Goal: Information Seeking & Learning: Learn about a topic

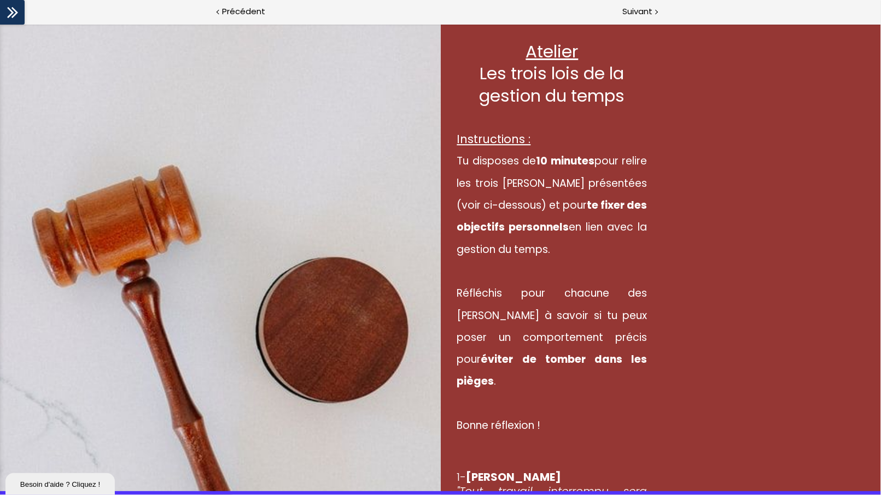
click at [727, 139] on div "Atelier Les trois [PERSON_NAME] de la gestion du temps Instructions : Tu dispos…" at bounding box center [661, 355] width 441 height 662
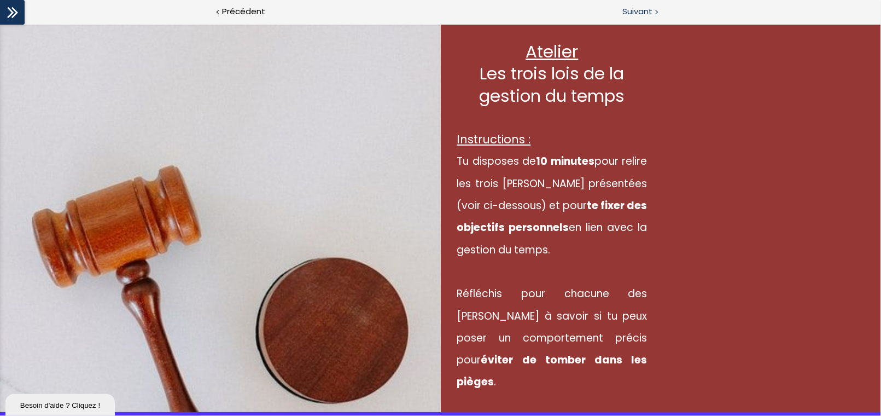
click at [646, 15] on span "Suivant" at bounding box center [637, 12] width 30 height 14
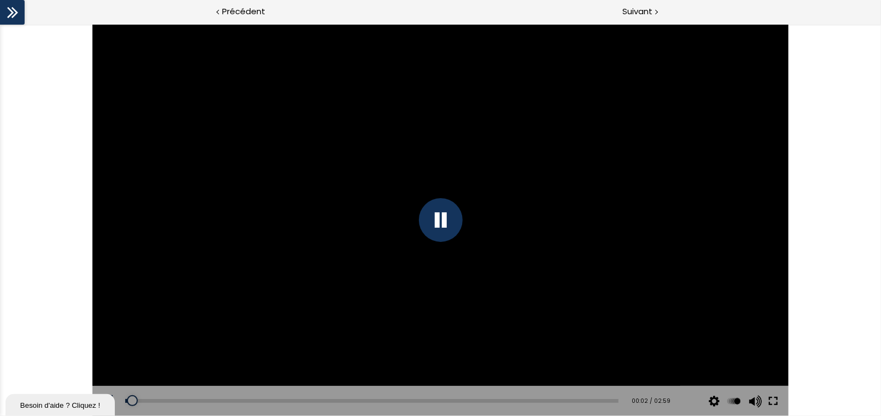
click at [775, 398] on button at bounding box center [773, 400] width 20 height 31
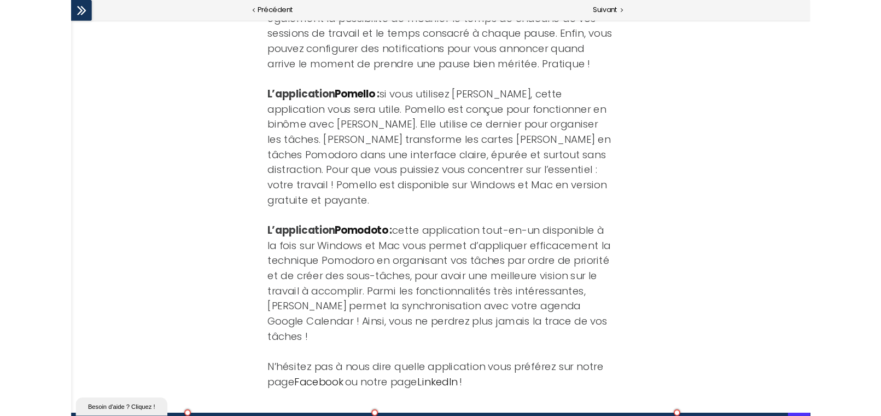
scroll to position [3582, 0]
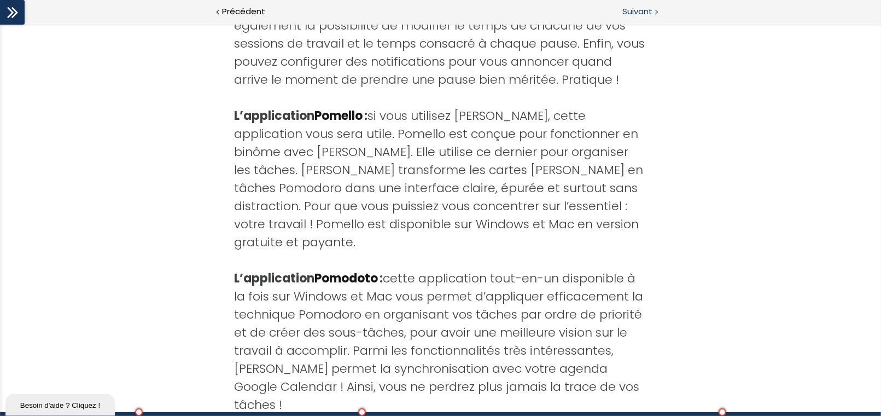
click at [632, 12] on span "Suivant" at bounding box center [637, 12] width 30 height 14
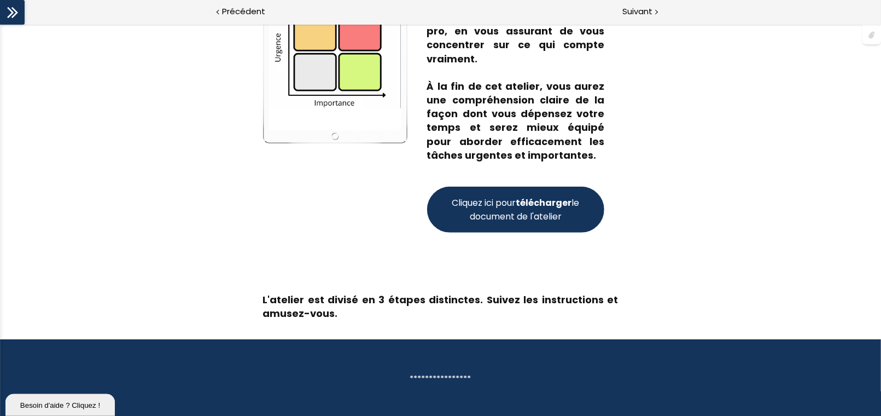
scroll to position [191, 0]
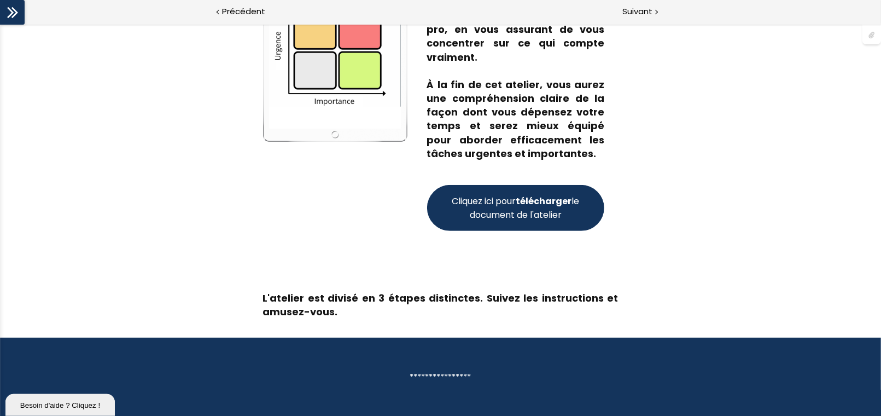
click at [443, 375] on div "**********" at bounding box center [440, 377] width 355 height 14
click at [513, 198] on span "Cliquez ici pour télécharger le document de l'atelier" at bounding box center [516, 207] width 132 height 27
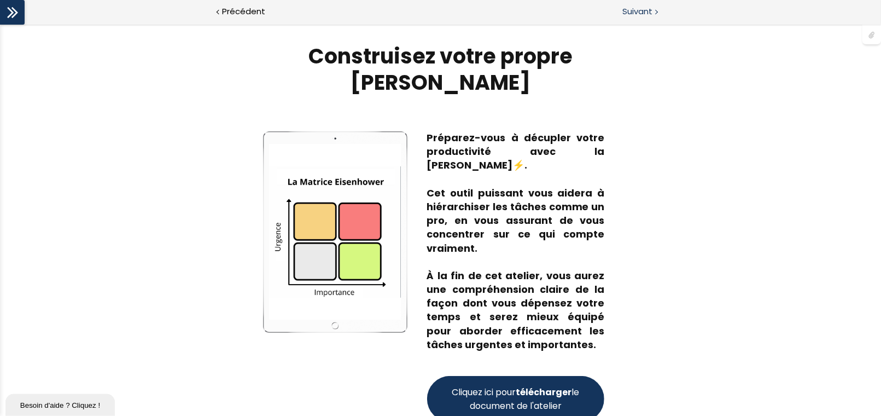
click at [649, 9] on span "Suivant" at bounding box center [637, 12] width 30 height 14
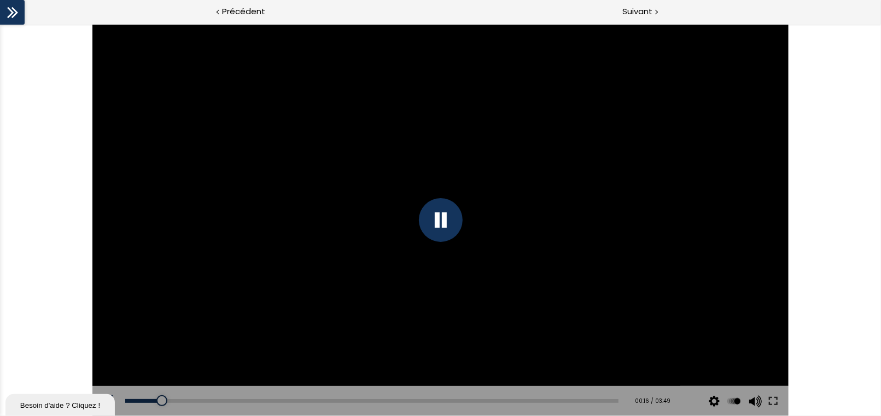
click at [43, 96] on div "Click for sound @keyframes VOLUME_SMALL_WAVE_FLASH { 0% { opacity: 0; } 33% { o…" at bounding box center [440, 220] width 881 height 392
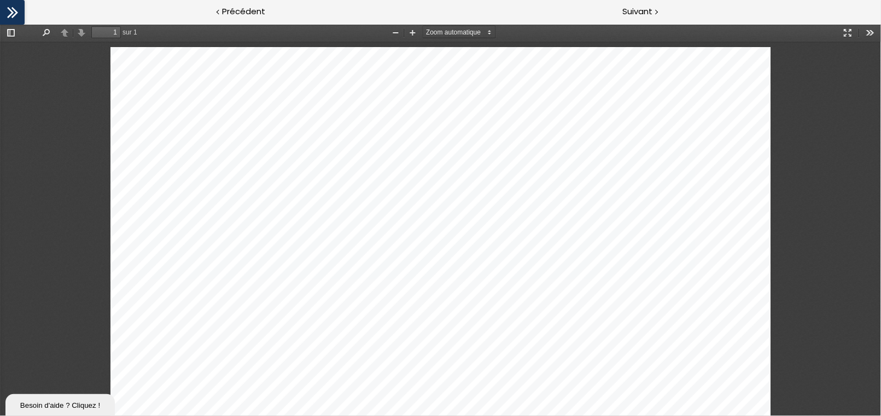
scroll to position [5, 0]
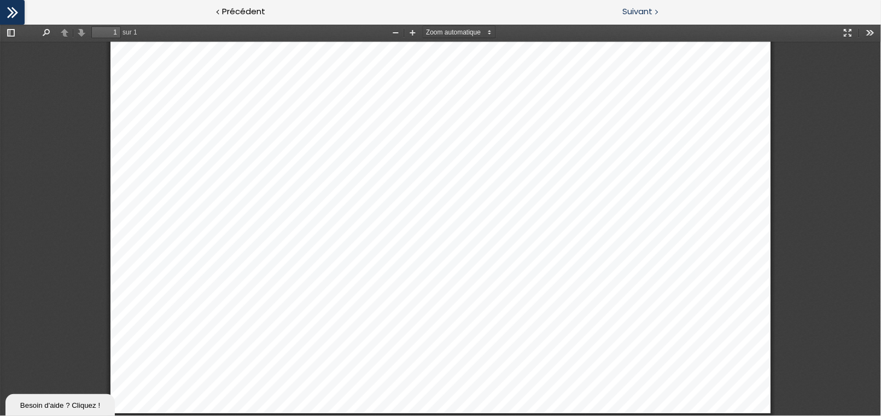
click at [637, 17] on span "Suivant" at bounding box center [637, 12] width 30 height 14
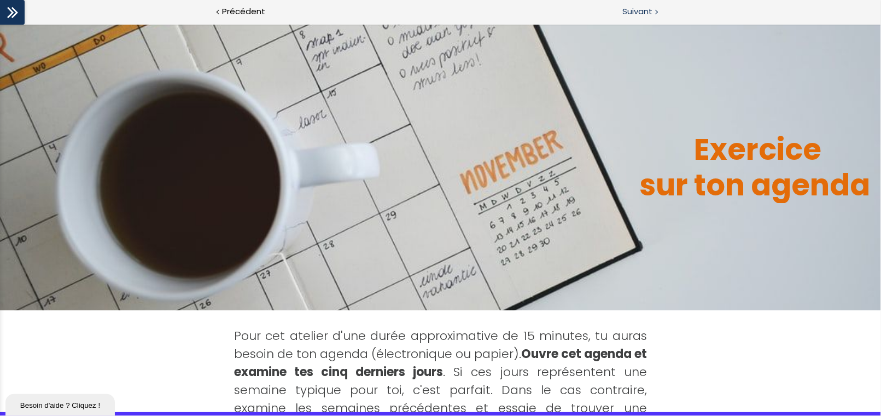
click at [633, 8] on span "Suivant" at bounding box center [637, 12] width 30 height 14
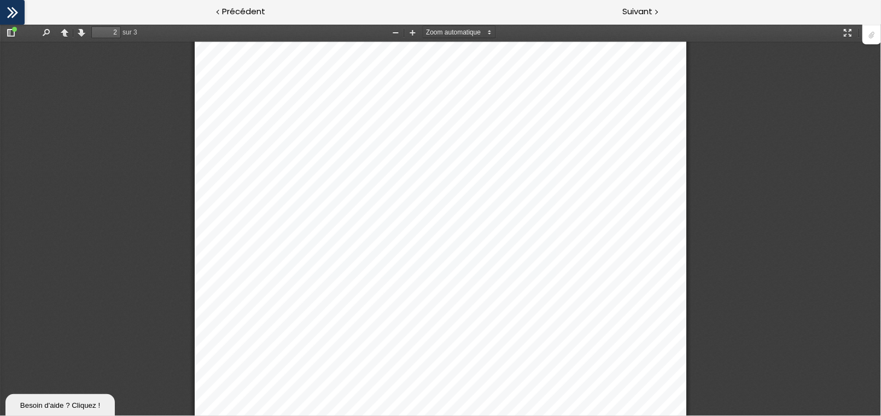
scroll to position [875, 0]
click at [483, 28] on select "Zoom automatique Taille réelle Page entière Pleine largeur 50 % 75 % 100 % 125 …" at bounding box center [465, 31] width 84 height 11
drag, startPoint x: 480, startPoint y: 28, endPoint x: 392, endPoint y: 27, distance: 88.6
click at [480, 28] on select "Zoom automatique Taille réelle Page entière Pleine largeur 50 % 75 % 100 % 125 …" at bounding box center [465, 31] width 84 height 11
click at [872, 31] on div at bounding box center [871, 34] width 19 height 21
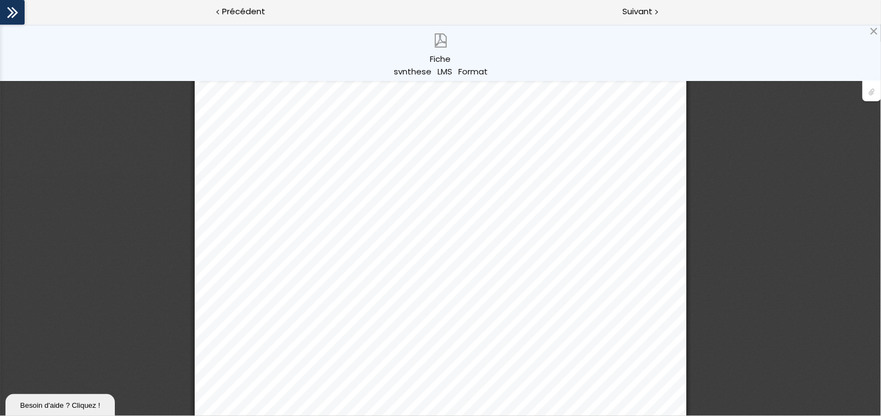
click at [778, 264] on div at bounding box center [440, 243] width 881 height 2153
click at [874, 31] on div at bounding box center [873, 31] width 9 height 9
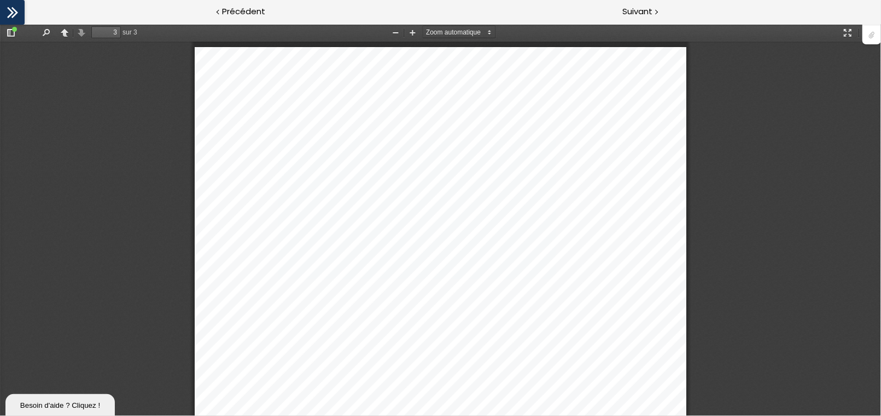
scroll to position [1394, 0]
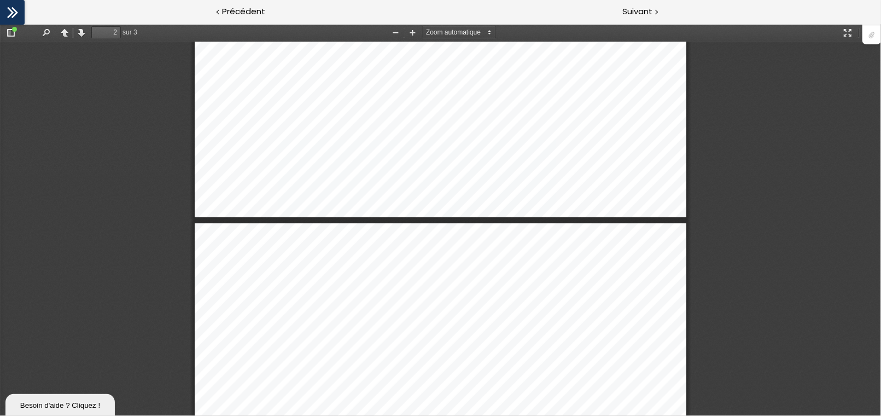
type input "1"
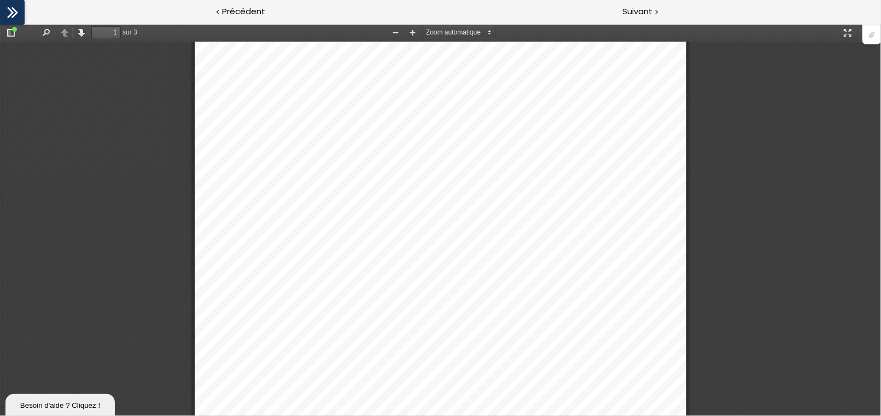
scroll to position [0, 0]
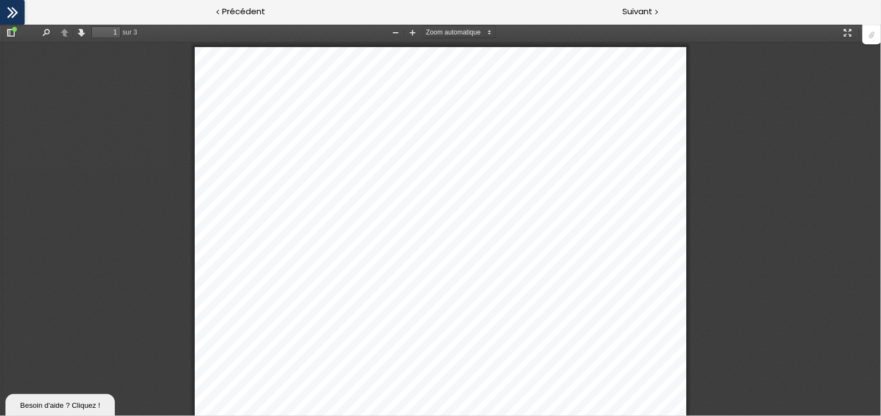
drag, startPoint x: 769, startPoint y: 183, endPoint x: 269, endPoint y: 203, distance: 501.3
click at [460, 30] on select "Zoom automatique Taille réelle Page entière Pleine largeur 50 % 75 % 100 % 125 …" at bounding box center [465, 31] width 84 height 11
select select "page-actual"
click at [423, 26] on select "Zoom automatique Taille réelle Page entière Pleine largeur 50 % 75 % 100 % 125 …" at bounding box center [465, 31] width 84 height 11
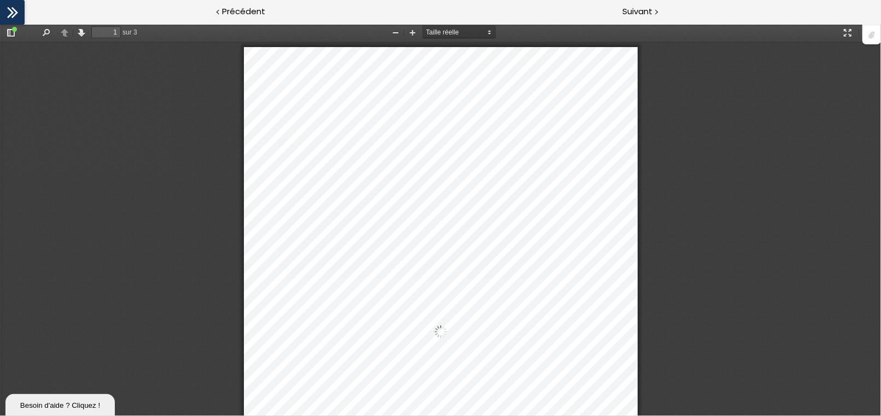
scroll to position [1, 0]
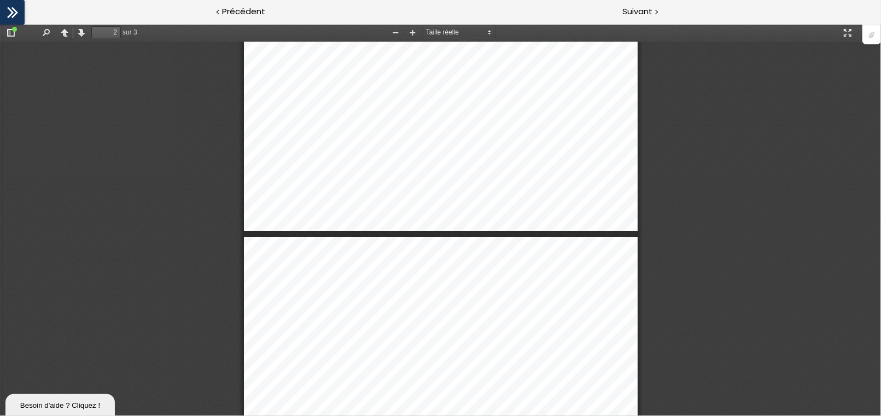
type input "1"
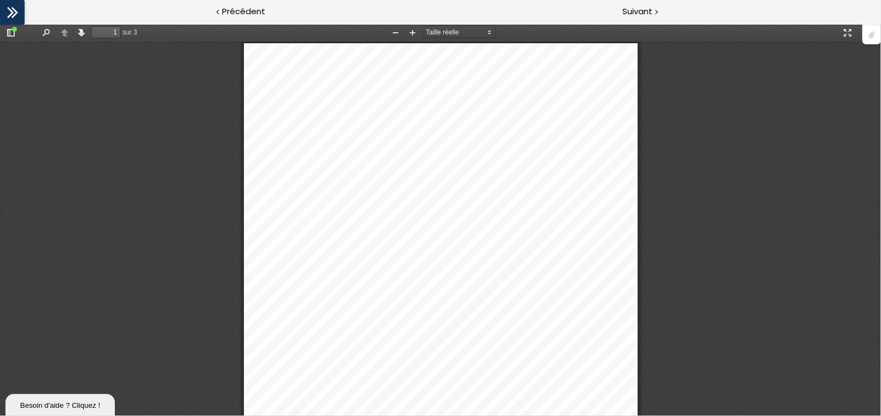
scroll to position [0, 0]
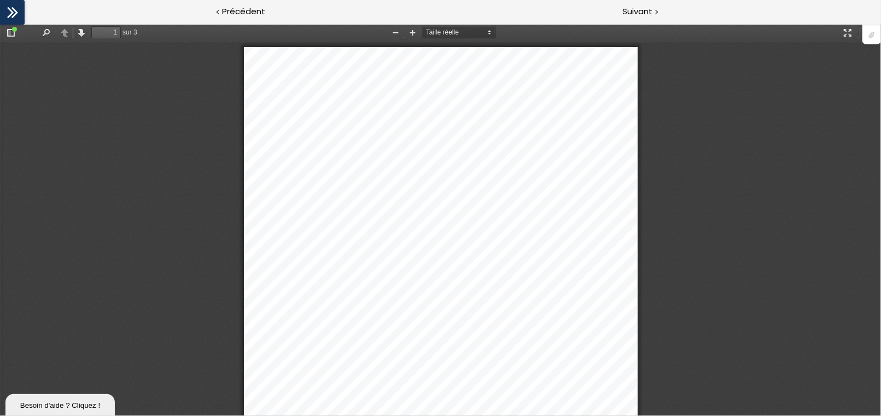
click at [471, 33] on select "Zoom automatique Taille réelle Page entière Pleine largeur 50 % 75 % 100 % 125 …" at bounding box center [465, 31] width 84 height 11
click at [423, 26] on select "Zoom automatique Taille réelle Page entière Pleine largeur 50 % 75 % 100 % 125 …" at bounding box center [465, 31] width 84 height 11
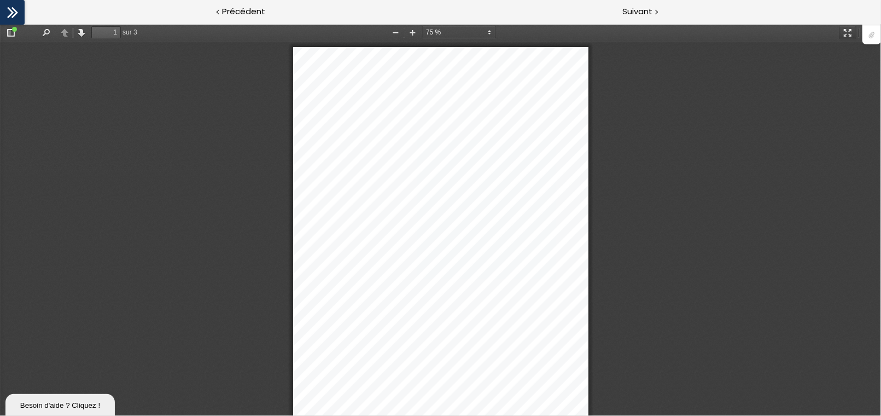
click at [850, 32] on button "Mode présentation" at bounding box center [847, 32] width 17 height 14
select select "page-fit"
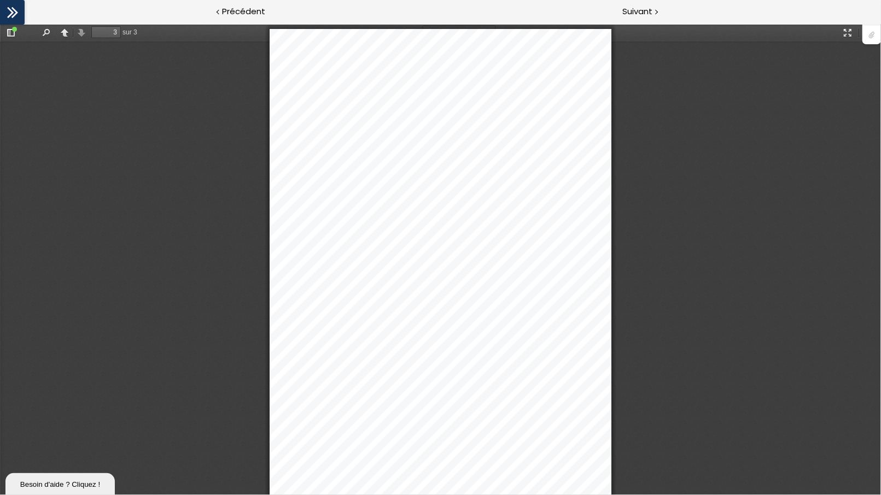
scroll to position [2751, 0]
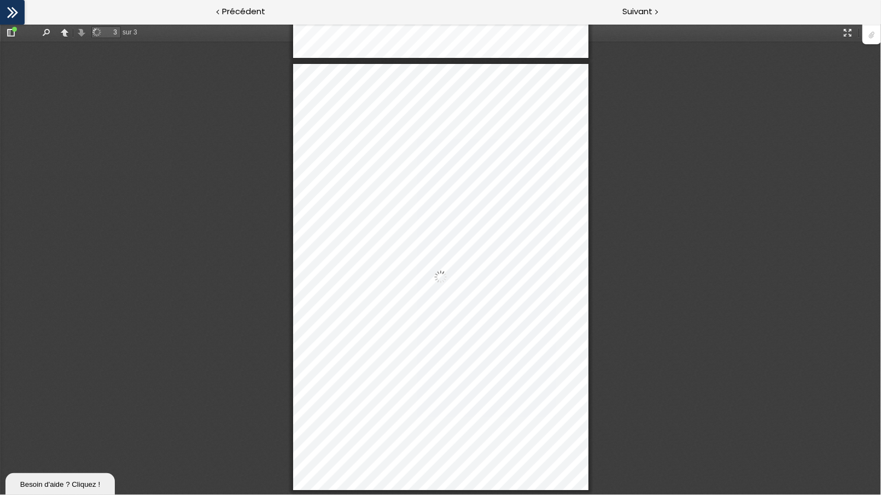
type input "3"
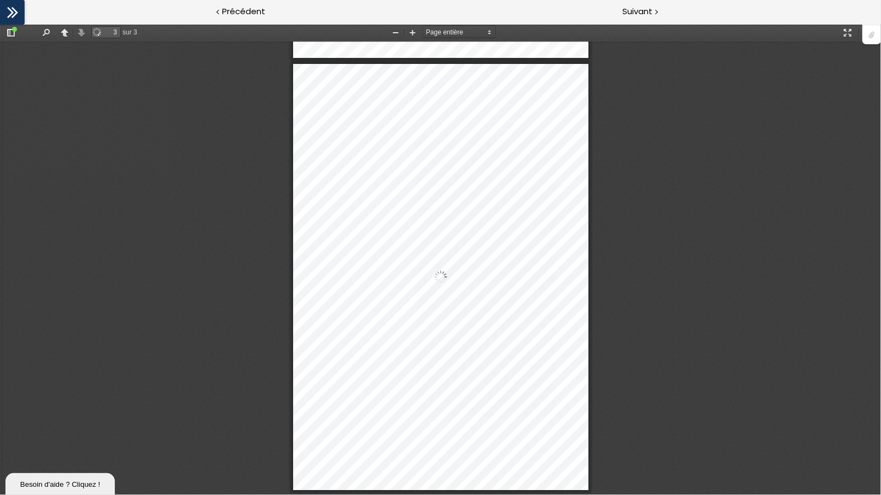
select select "0.75"
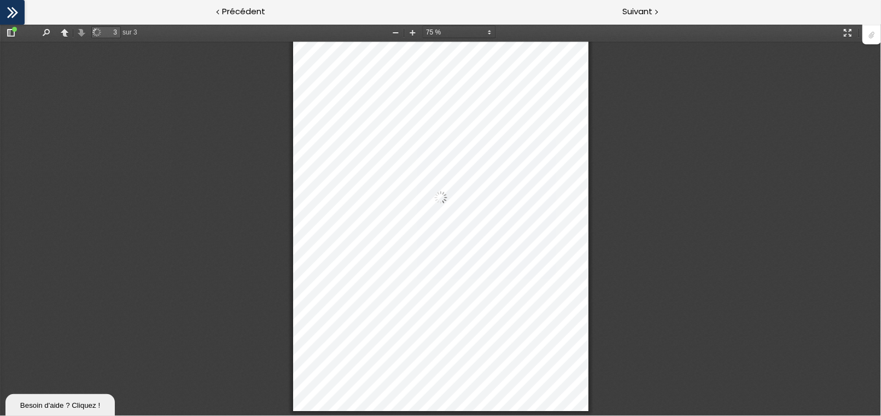
scroll to position [870, 0]
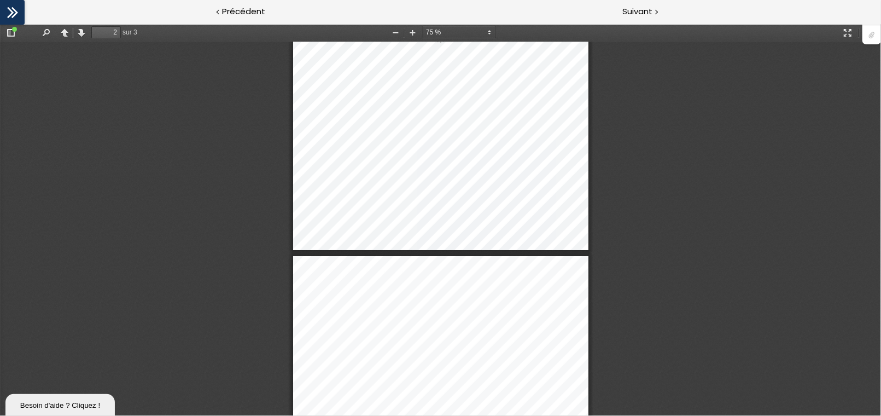
type input "1"
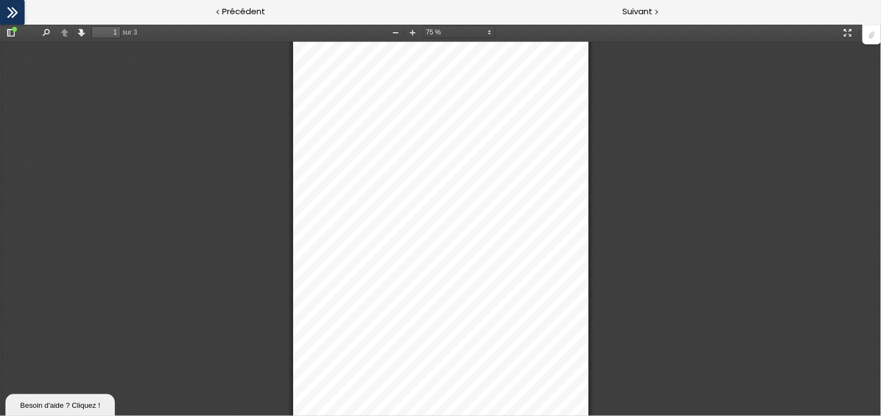
scroll to position [0, 0]
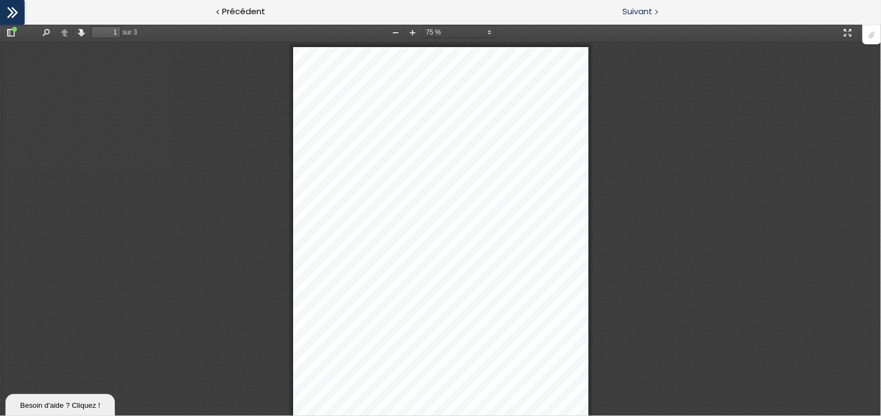
click at [642, 15] on span "Suivant" at bounding box center [637, 12] width 30 height 14
